Goal: Use online tool/utility: Utilize a website feature to perform a specific function

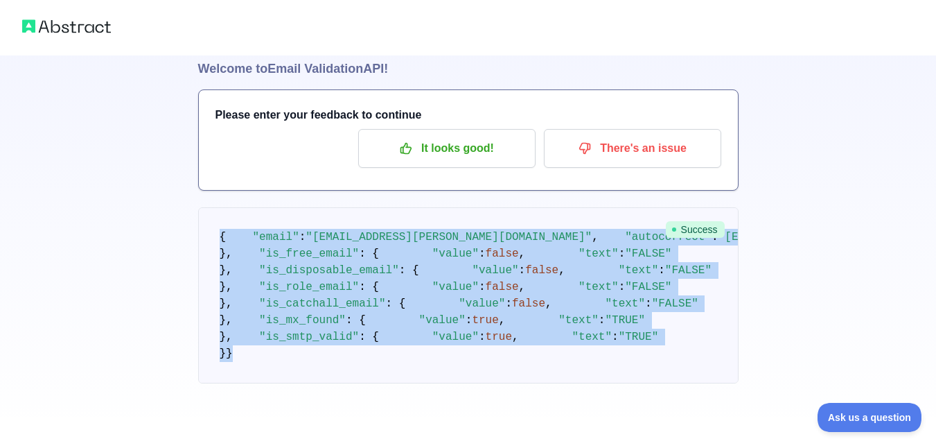
scroll to position [481, 0]
drag, startPoint x: 215, startPoint y: 146, endPoint x: 277, endPoint y: 379, distance: 241.0
click at [277, 379] on pre "{ "email" : "[EMAIL_ADDRESS][PERSON_NAME][DOMAIN_NAME]" , "autocorrect" : "[EMA…" at bounding box center [468, 295] width 540 height 176
copy code "{ "email" : "[EMAIL_ADDRESS][PERSON_NAME][DOMAIN_NAME]" , "autocorrect" : "[EMA…"
click at [417, 207] on pre "{ "email" : "[EMAIL_ADDRESS][PERSON_NAME][DOMAIN_NAME]" , "autocorrect" : "[EMA…" at bounding box center [468, 295] width 540 height 176
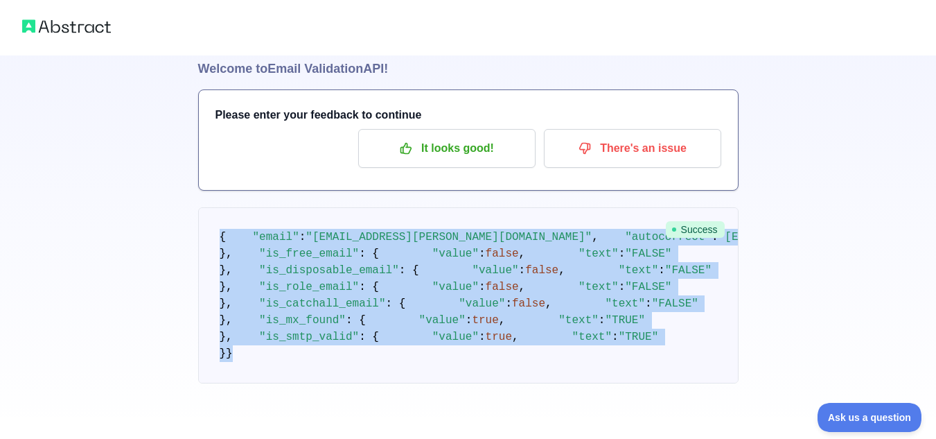
click at [392, 207] on pre "{ "email" : "[EMAIL_ADDRESS][PERSON_NAME][DOMAIN_NAME]" , "autocorrect" : "[EMA…" at bounding box center [468, 295] width 540 height 176
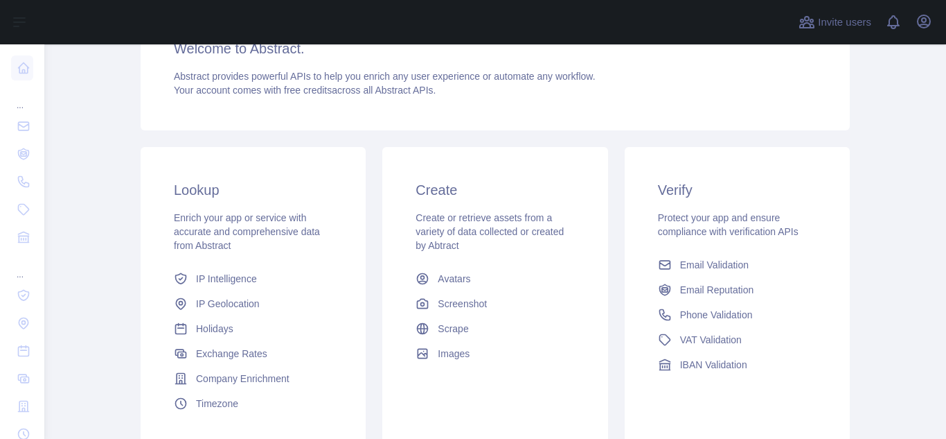
scroll to position [208, 0]
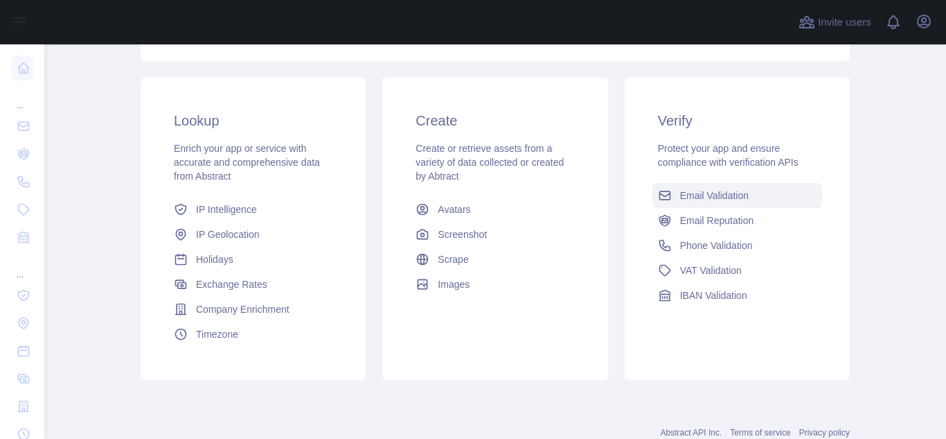
click at [705, 198] on span "Email Validation" at bounding box center [714, 195] width 69 height 14
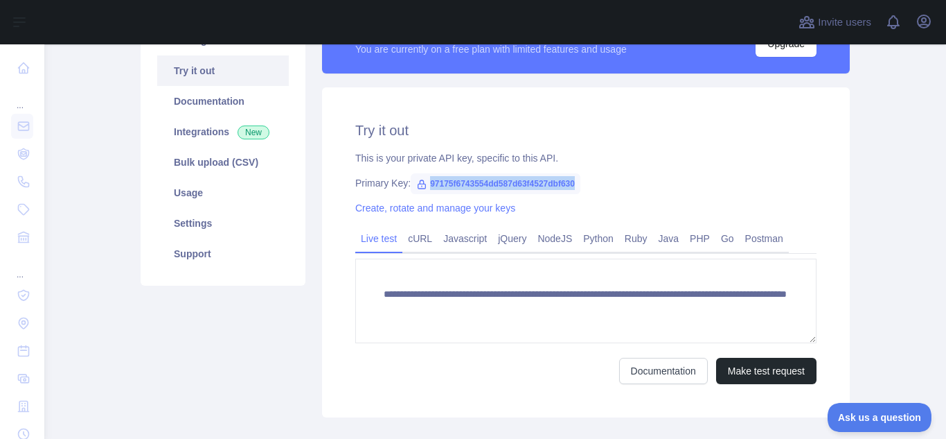
drag, startPoint x: 423, startPoint y: 179, endPoint x: 585, endPoint y: 178, distance: 162.1
click at [585, 178] on div "Primary Key: 97175f6743554dd587d63f4527dbf630" at bounding box center [585, 183] width 461 height 14
copy span "97175f6743554dd587d63f4527dbf630"
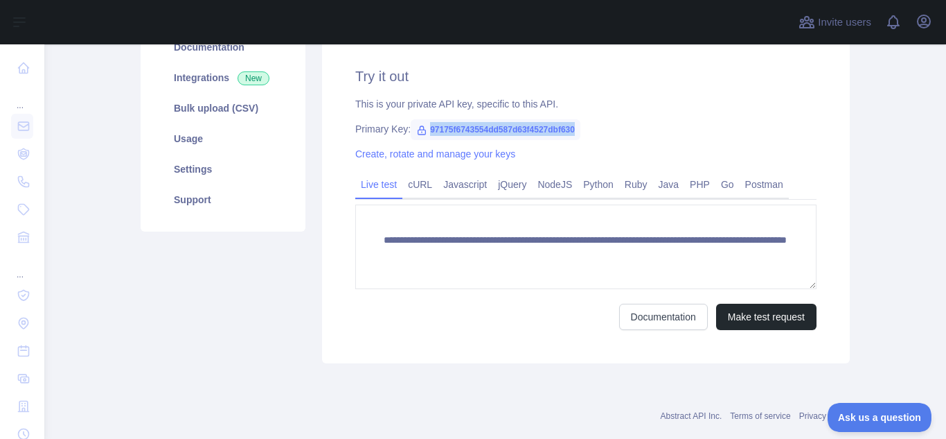
scroll to position [208, 0]
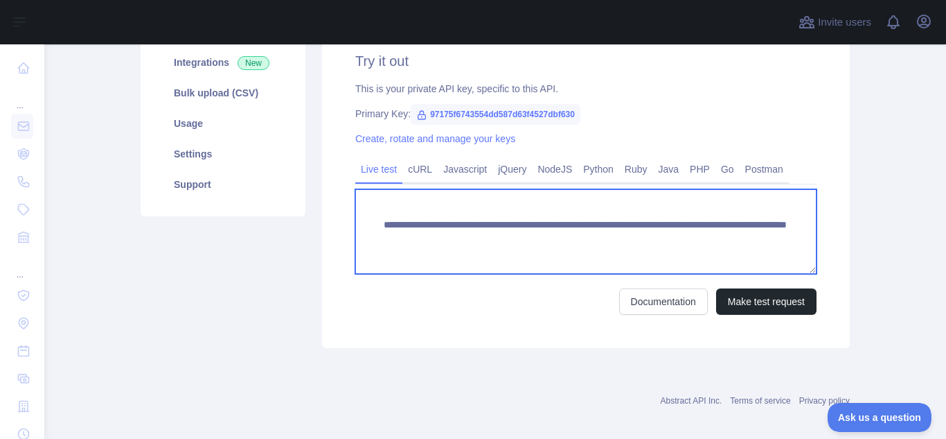
drag, startPoint x: 374, startPoint y: 221, endPoint x: 765, endPoint y: 245, distance: 392.2
click at [765, 245] on textarea "**********" at bounding box center [585, 231] width 461 height 85
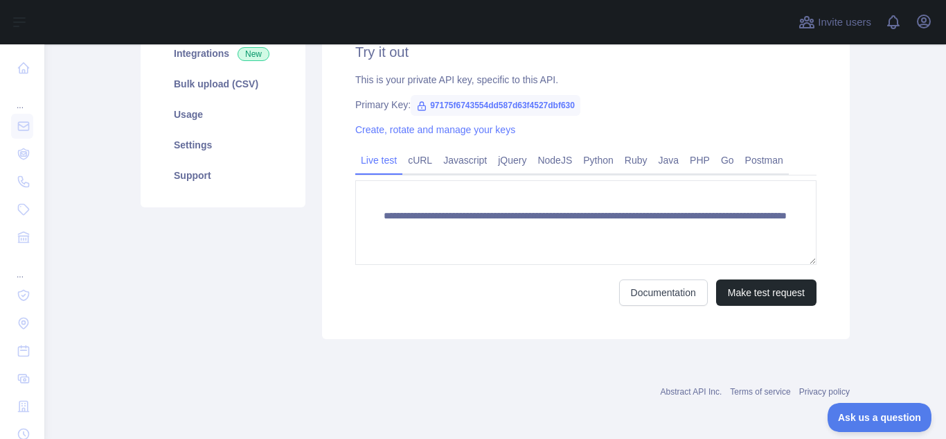
scroll to position [220, 0]
